Goal: Find contact information: Find contact information

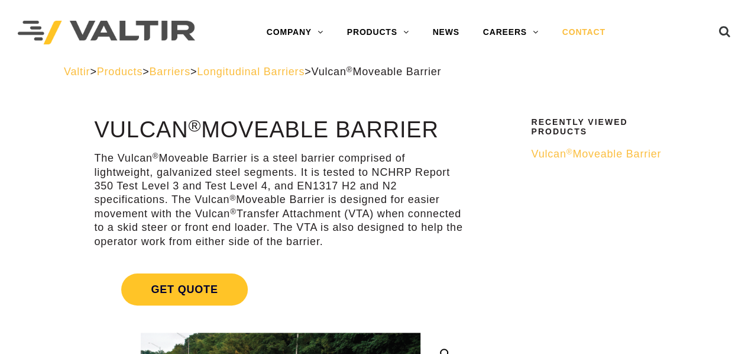
click at [567, 34] on link "CONTACT" at bounding box center [584, 33] width 67 height 24
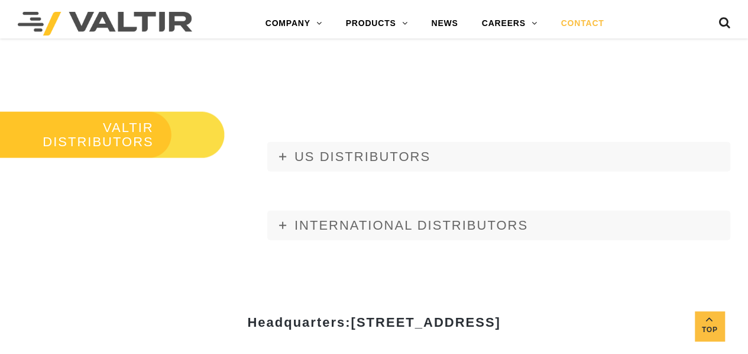
scroll to position [1242, 0]
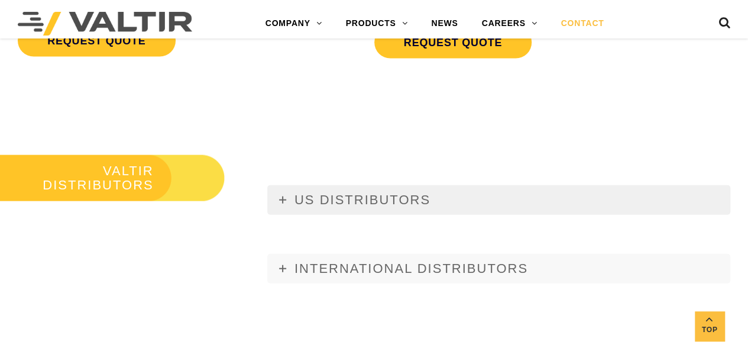
click at [325, 196] on span "US DISTRIBUTORS" at bounding box center [363, 199] width 136 height 15
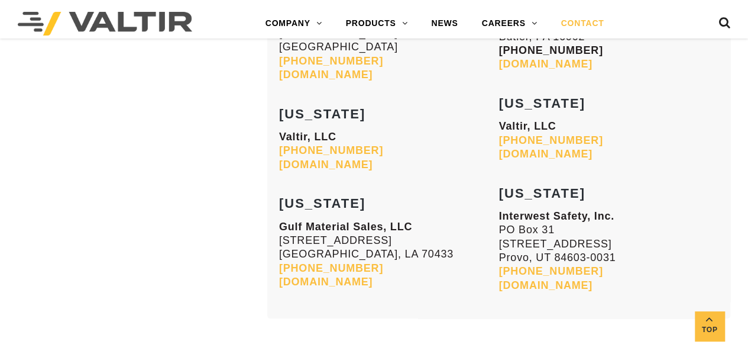
scroll to position [4968, 0]
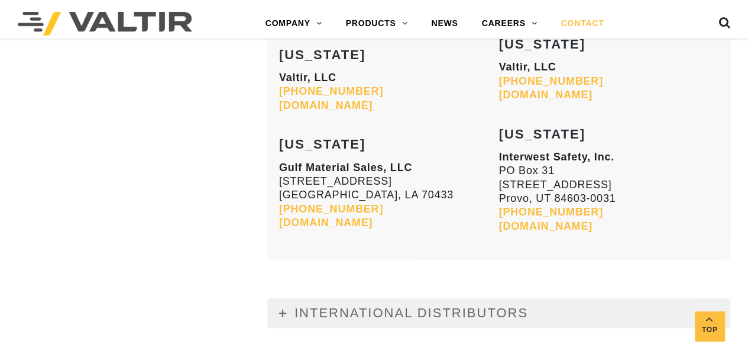
click at [312, 305] on span "INTERNATIONAL DISTRIBUTORS" at bounding box center [412, 312] width 234 height 15
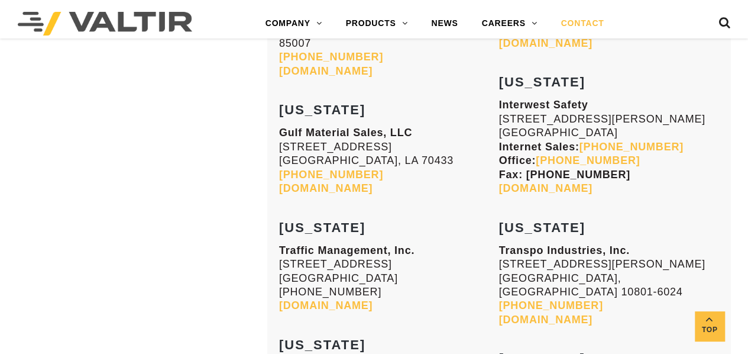
scroll to position [1715, 0]
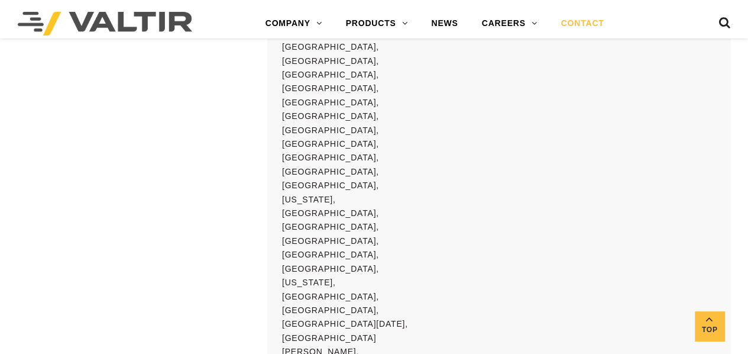
scroll to position [5802, 0]
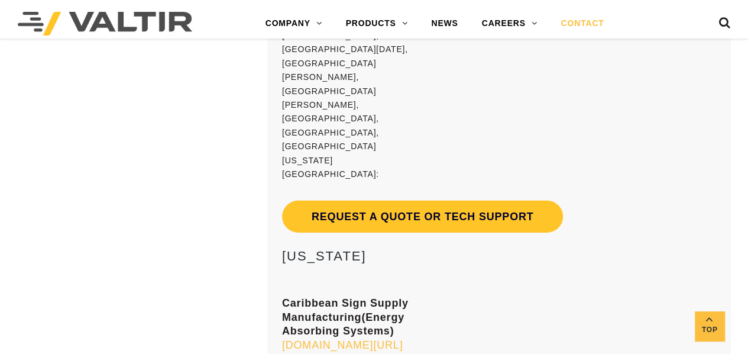
scroll to position [6156, 0]
